Goal: Task Accomplishment & Management: Manage account settings

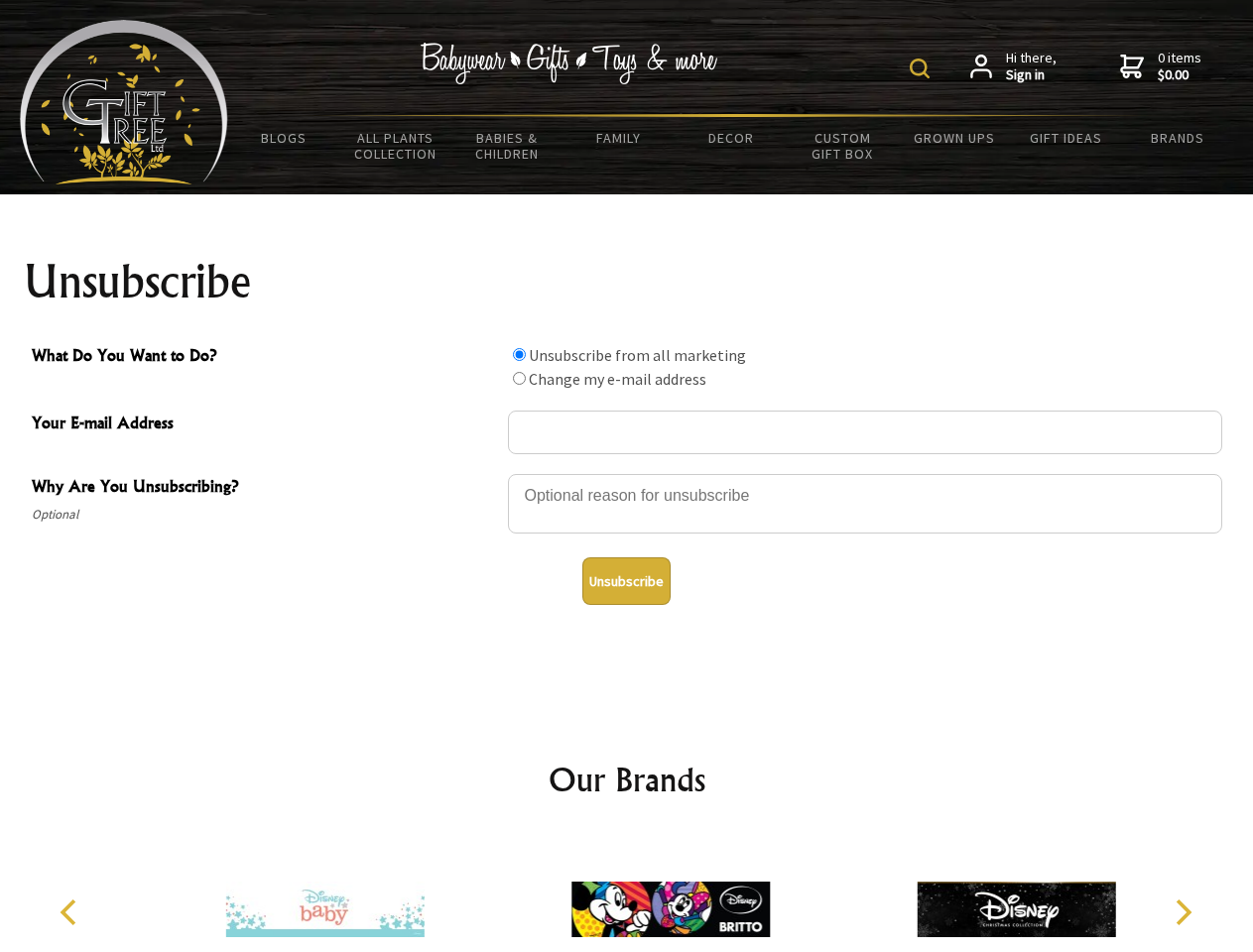
click at [922, 69] on img at bounding box center [919, 69] width 20 height 20
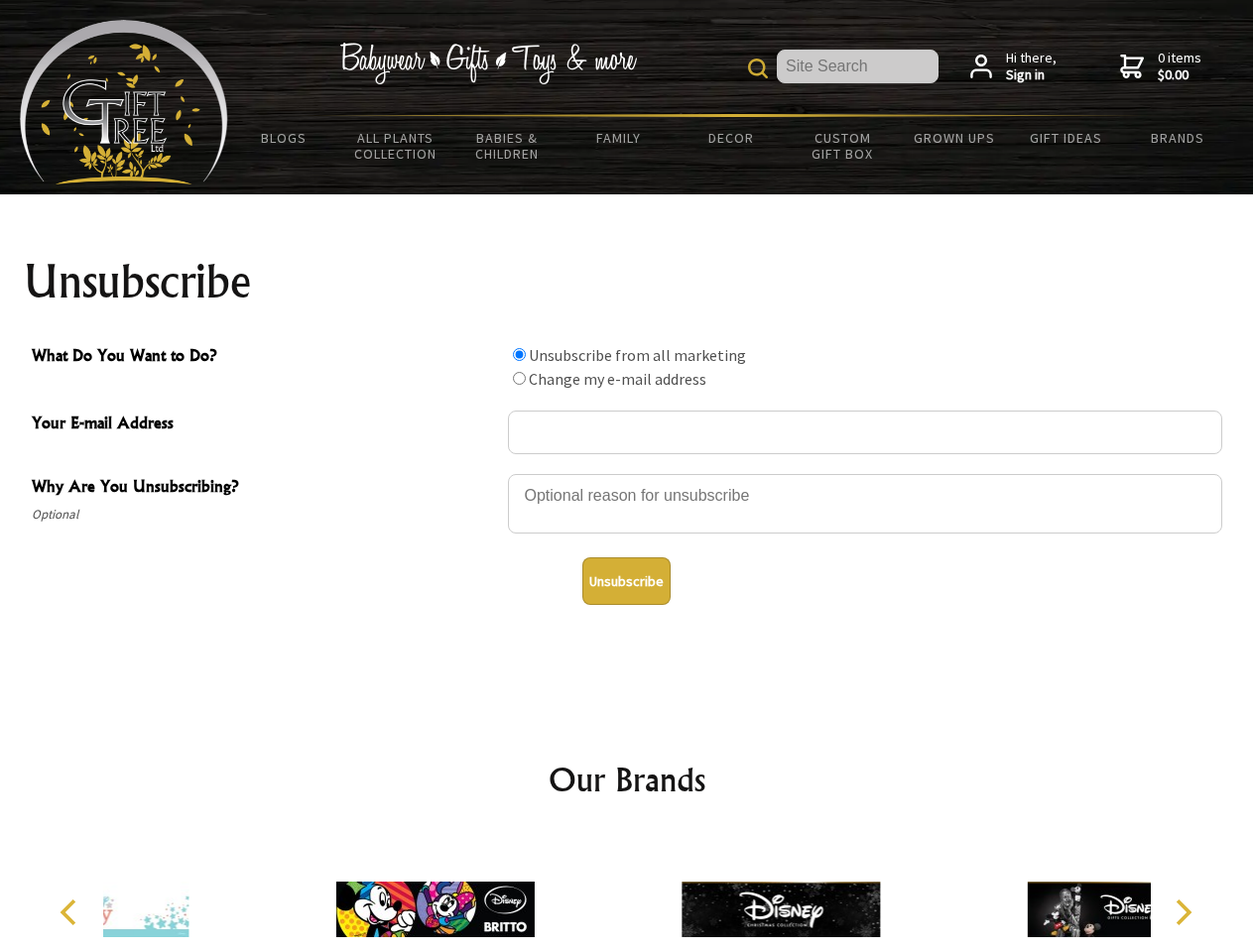
click at [626, 473] on div at bounding box center [865, 507] width 714 height 70
click at [519, 355] on input "What Do You Want to Do?" at bounding box center [519, 355] width 13 height 13
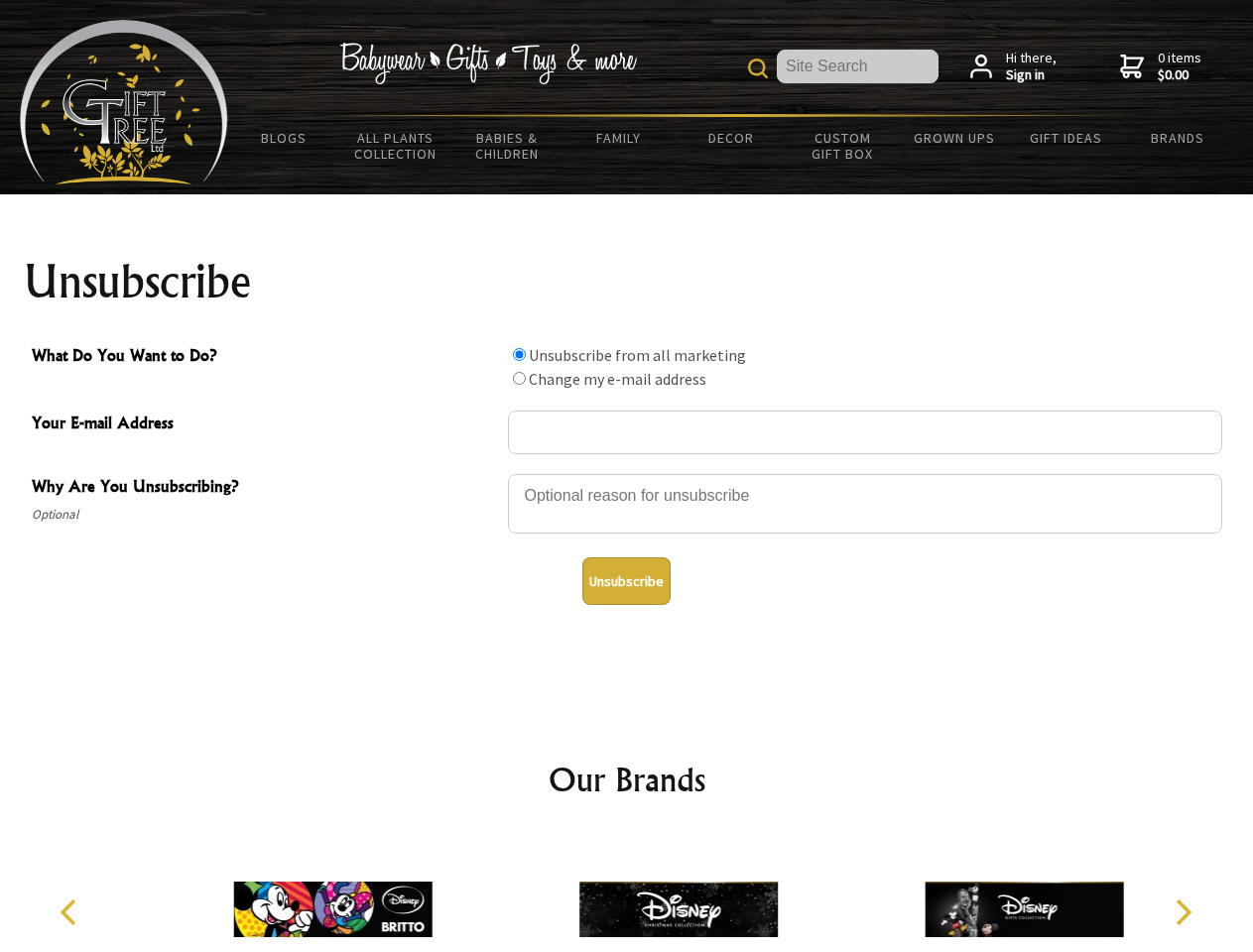
click at [519, 377] on input "What Do You Want to Do?" at bounding box center [519, 377] width 13 height 13
radio input "true"
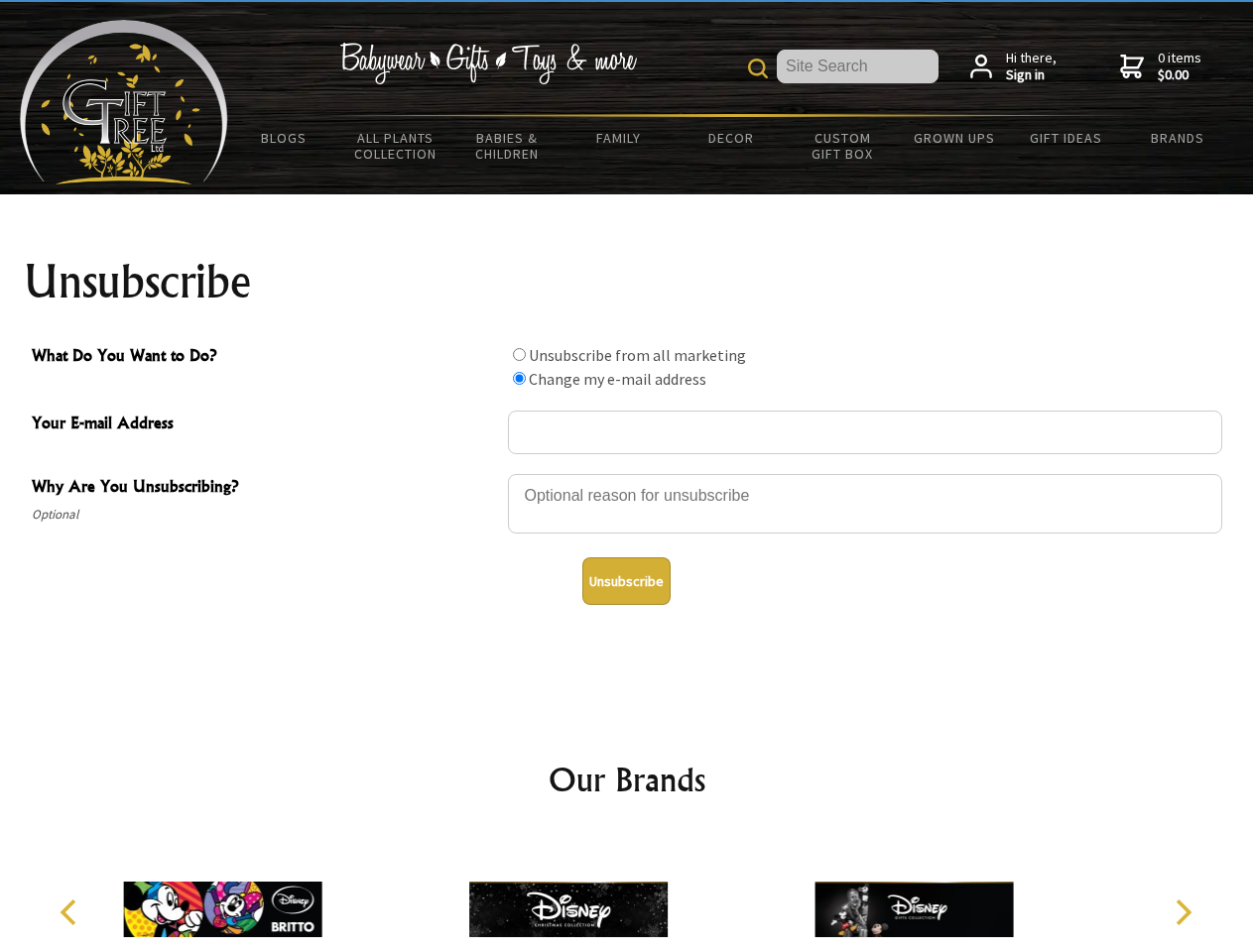
click at [626, 582] on button "Unsubscribe" at bounding box center [626, 582] width 89 height 48
click at [626, 893] on img at bounding box center [568, 909] width 198 height 148
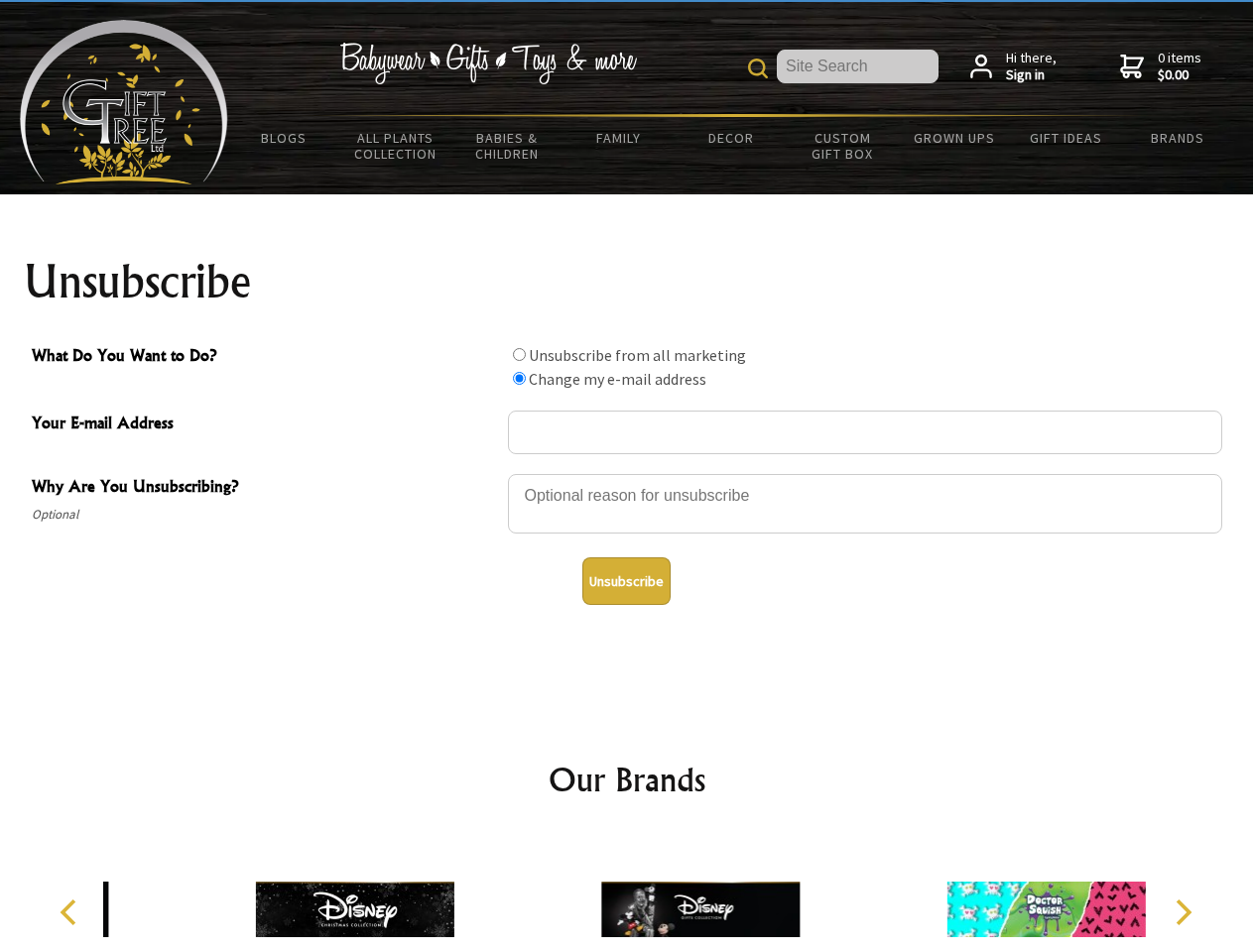
click at [72, 912] on icon "Previous" at bounding box center [71, 912] width 26 height 26
click at [1182, 912] on icon "Next" at bounding box center [1181, 912] width 26 height 26
